Goal: Navigation & Orientation: Find specific page/section

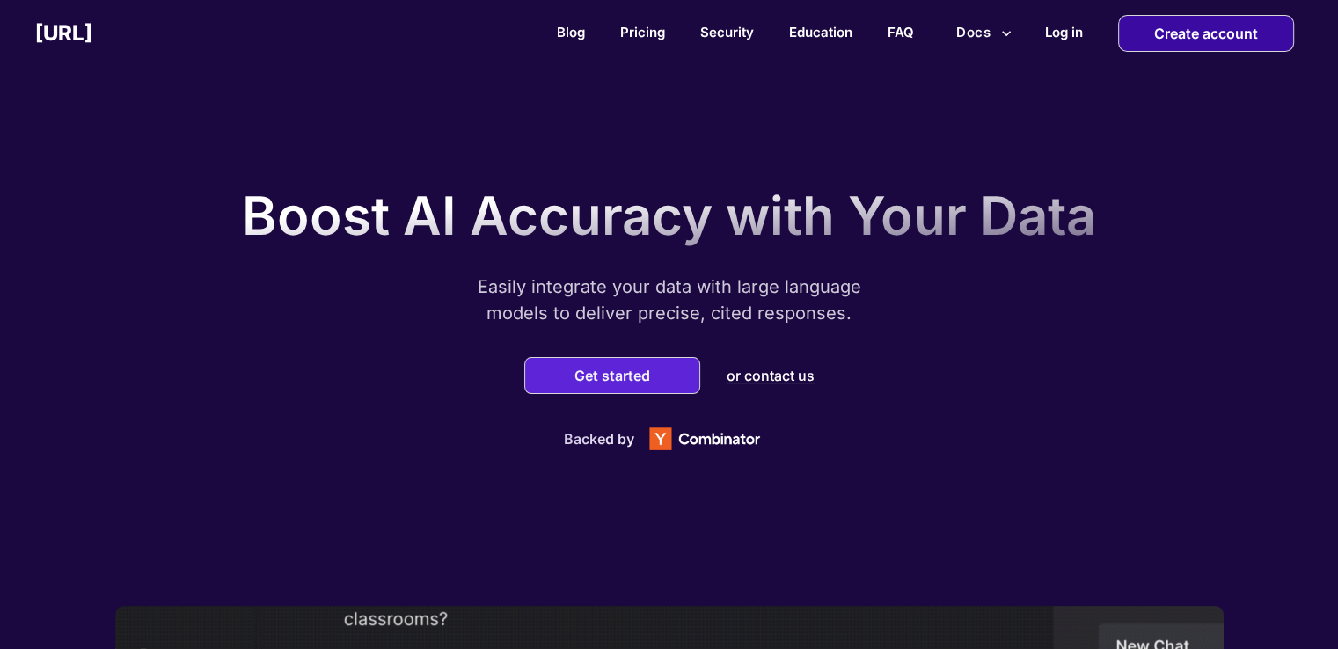
click at [1193, 33] on p "Create account" at bounding box center [1206, 33] width 104 height 35
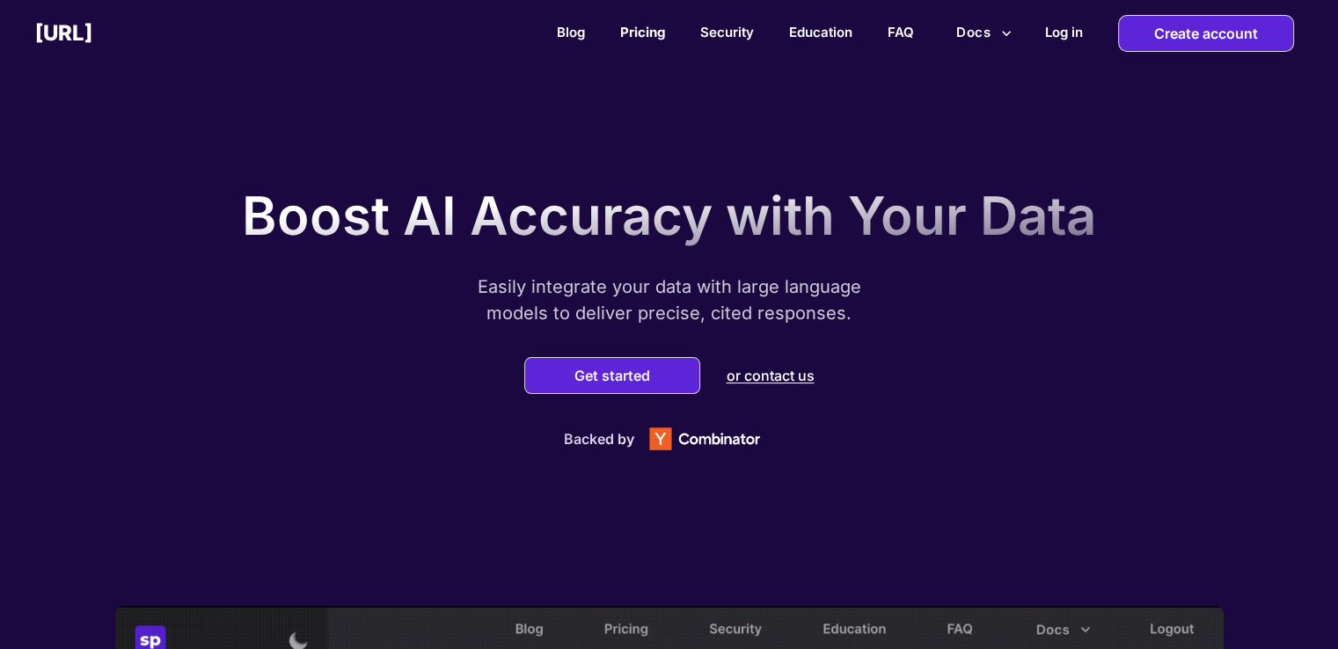
click at [656, 37] on link "Pricing" at bounding box center [642, 32] width 45 height 17
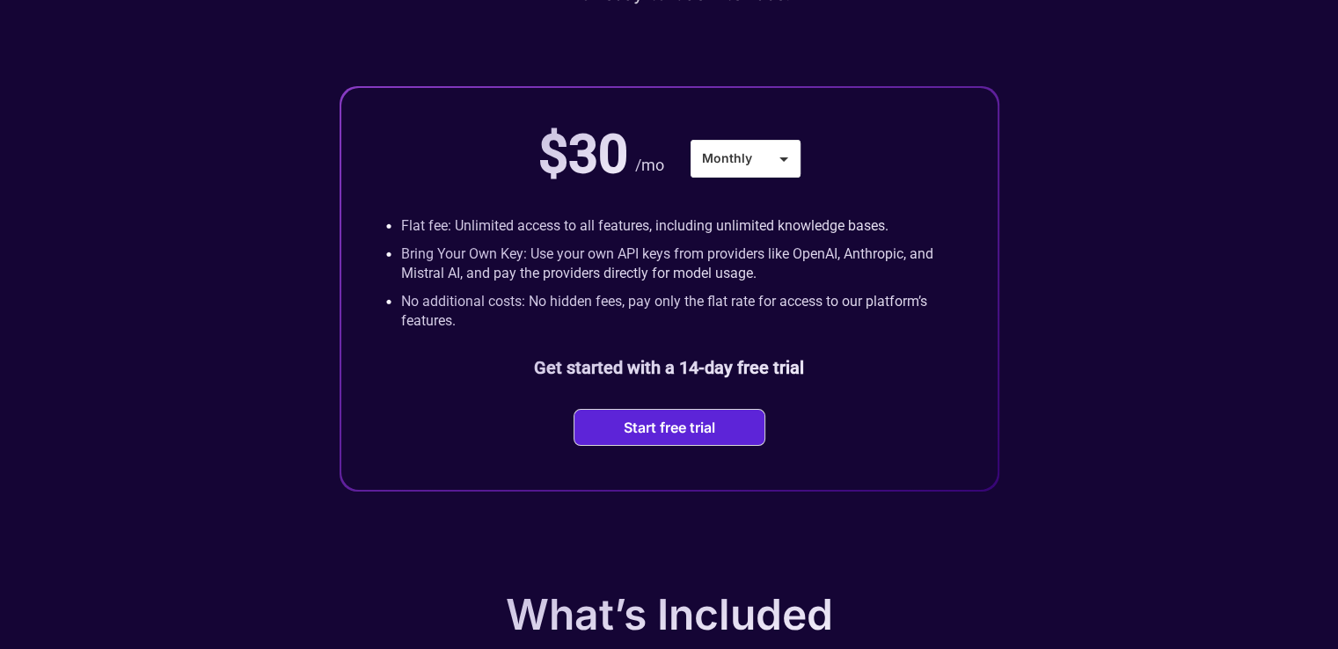
scroll to position [352, 0]
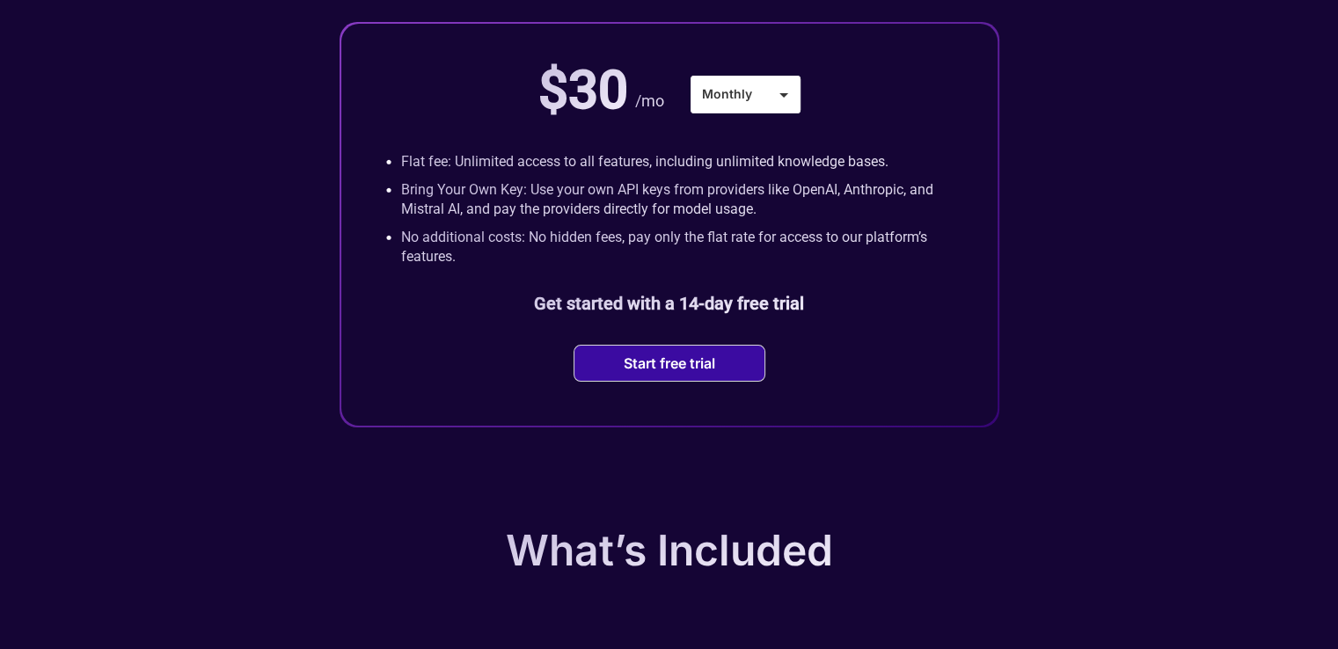
click at [654, 372] on button "Start free trial" at bounding box center [670, 364] width 102 height 18
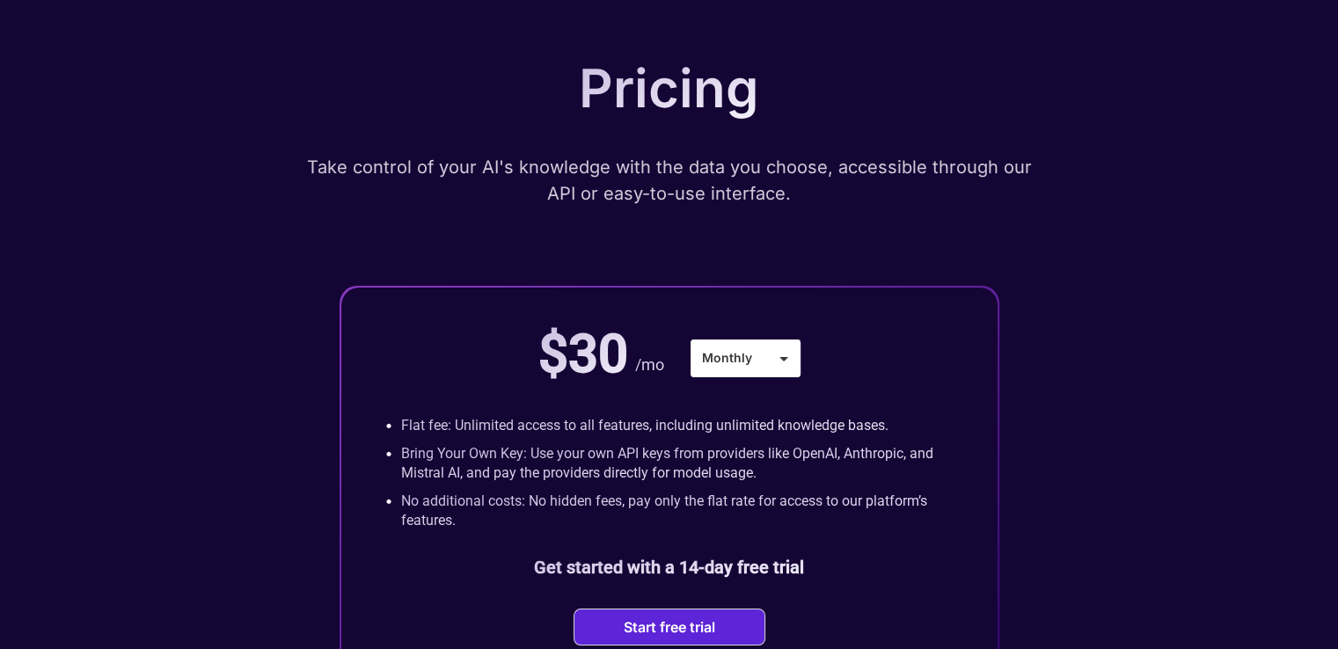
scroll to position [0, 0]
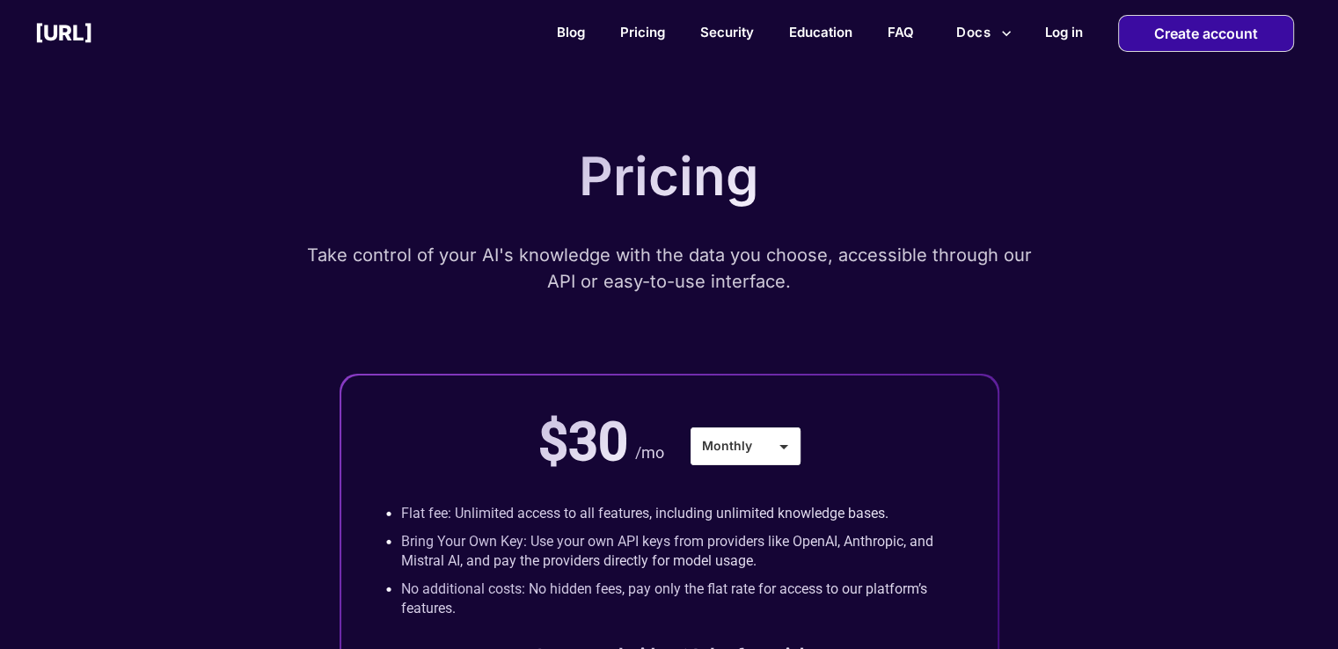
click at [1172, 36] on p "Create account" at bounding box center [1206, 33] width 104 height 35
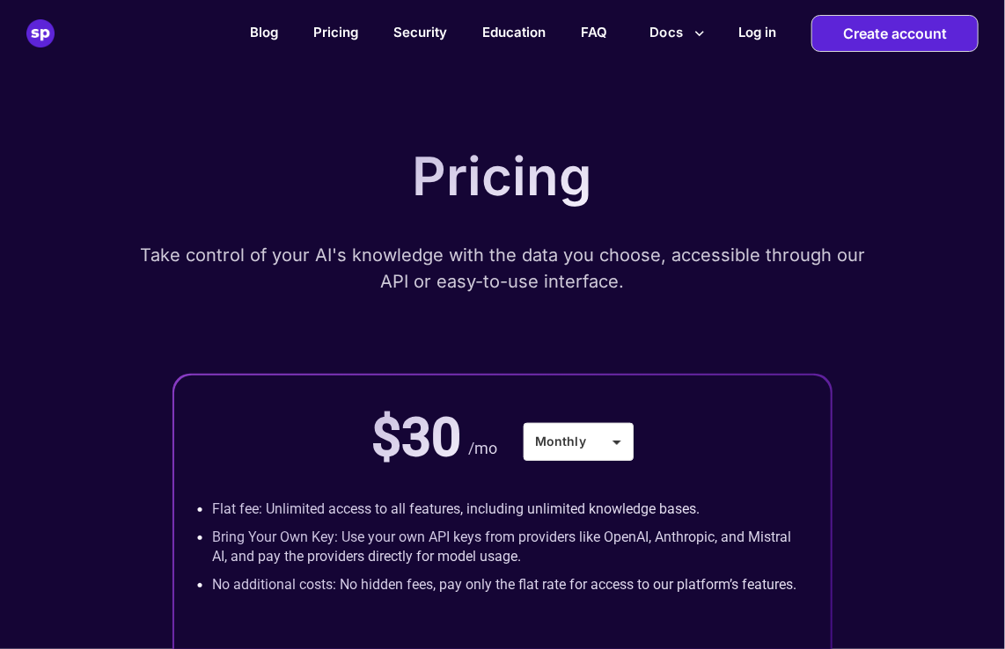
click at [774, 168] on div "Pricing Take control of your AI's knowledge with the data you choose, accessibl…" at bounding box center [502, 466] width 917 height 661
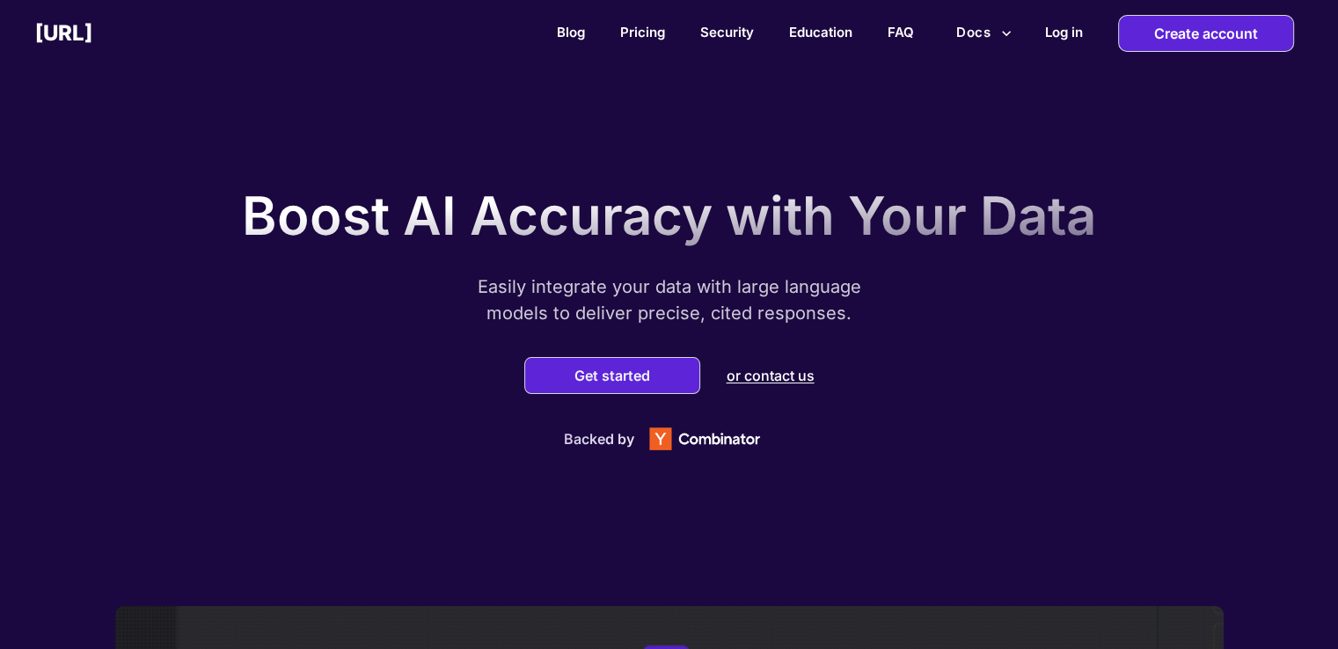
click at [261, 26] on div "Blog Pricing Security Education FAQ Docs Log in Create account" at bounding box center [715, 33] width 1246 height 37
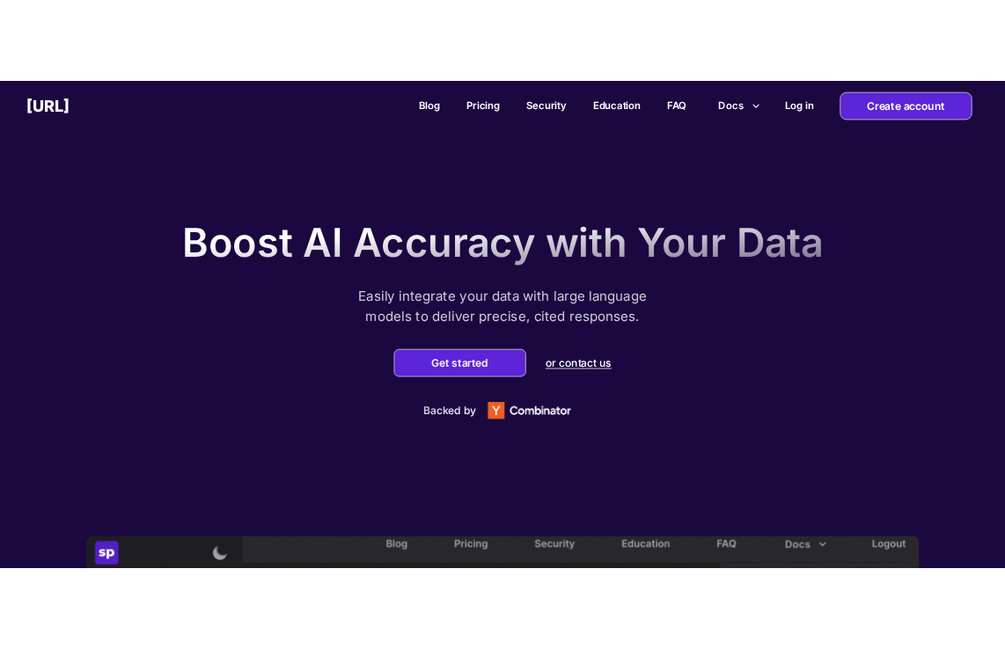
scroll to position [88, 0]
